Goal: Use online tool/utility: Utilize a website feature to perform a specific function

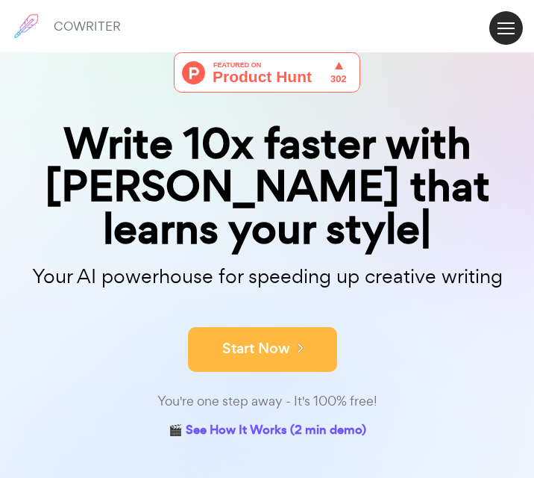
click at [289, 316] on form "Start Now" at bounding box center [267, 342] width 534 height 52
click at [262, 327] on button "Start Now" at bounding box center [262, 349] width 149 height 45
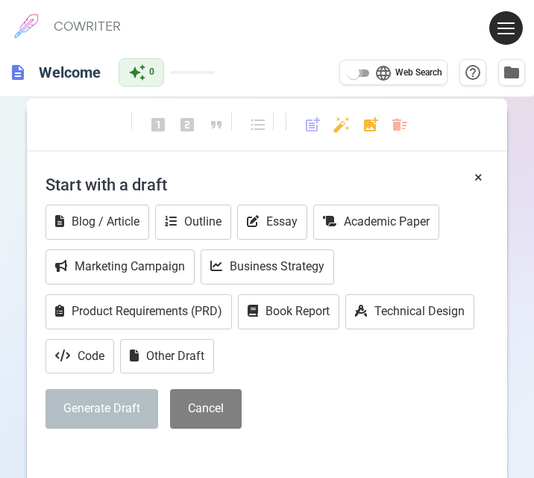
click at [359, 72] on input "language Web Search" at bounding box center [354, 73] width 54 height 18
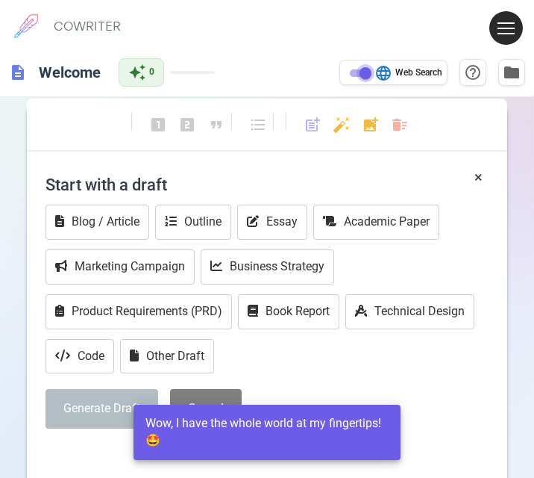
click at [359, 72] on input "language Web Search" at bounding box center [366, 73] width 54 height 18
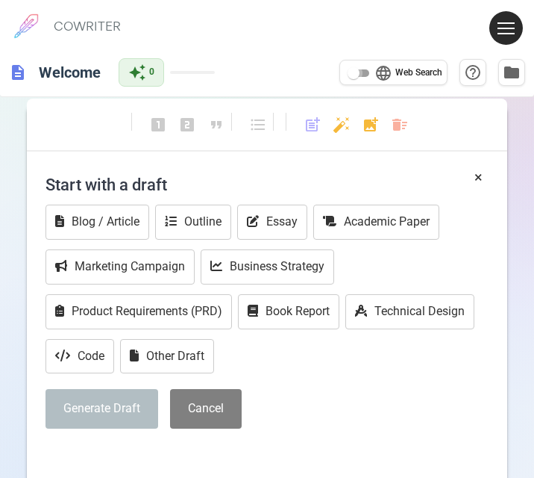
click at [360, 73] on input "language Web Search" at bounding box center [354, 73] width 54 height 18
checkbox input "true"
click at [225, 172] on h4 "Start with a draft" at bounding box center [267, 184] width 443 height 36
click at [147, 411] on button "Generate Draft" at bounding box center [102, 409] width 113 height 40
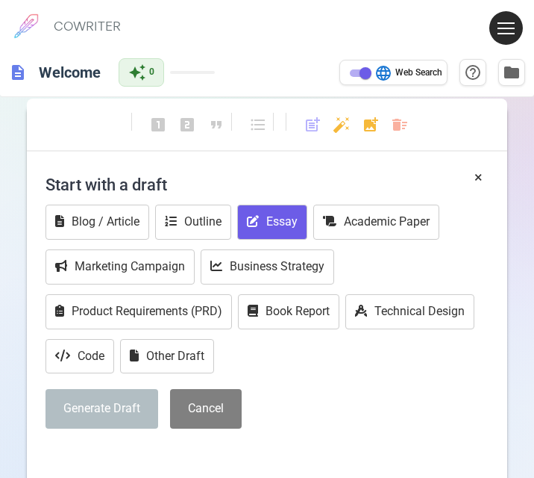
click at [277, 233] on button "Essay" at bounding box center [272, 221] width 70 height 35
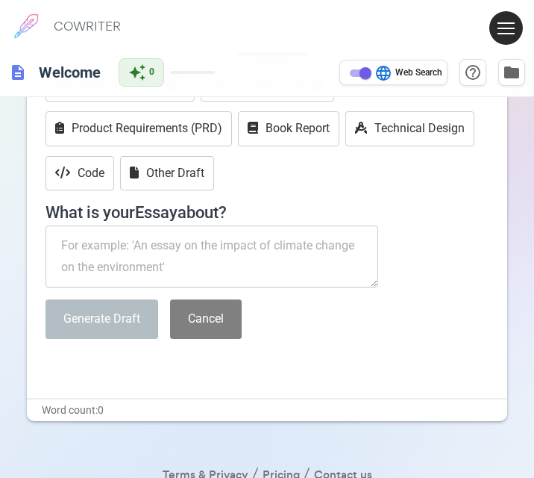
scroll to position [184, 0]
